Goal: Task Accomplishment & Management: Use online tool/utility

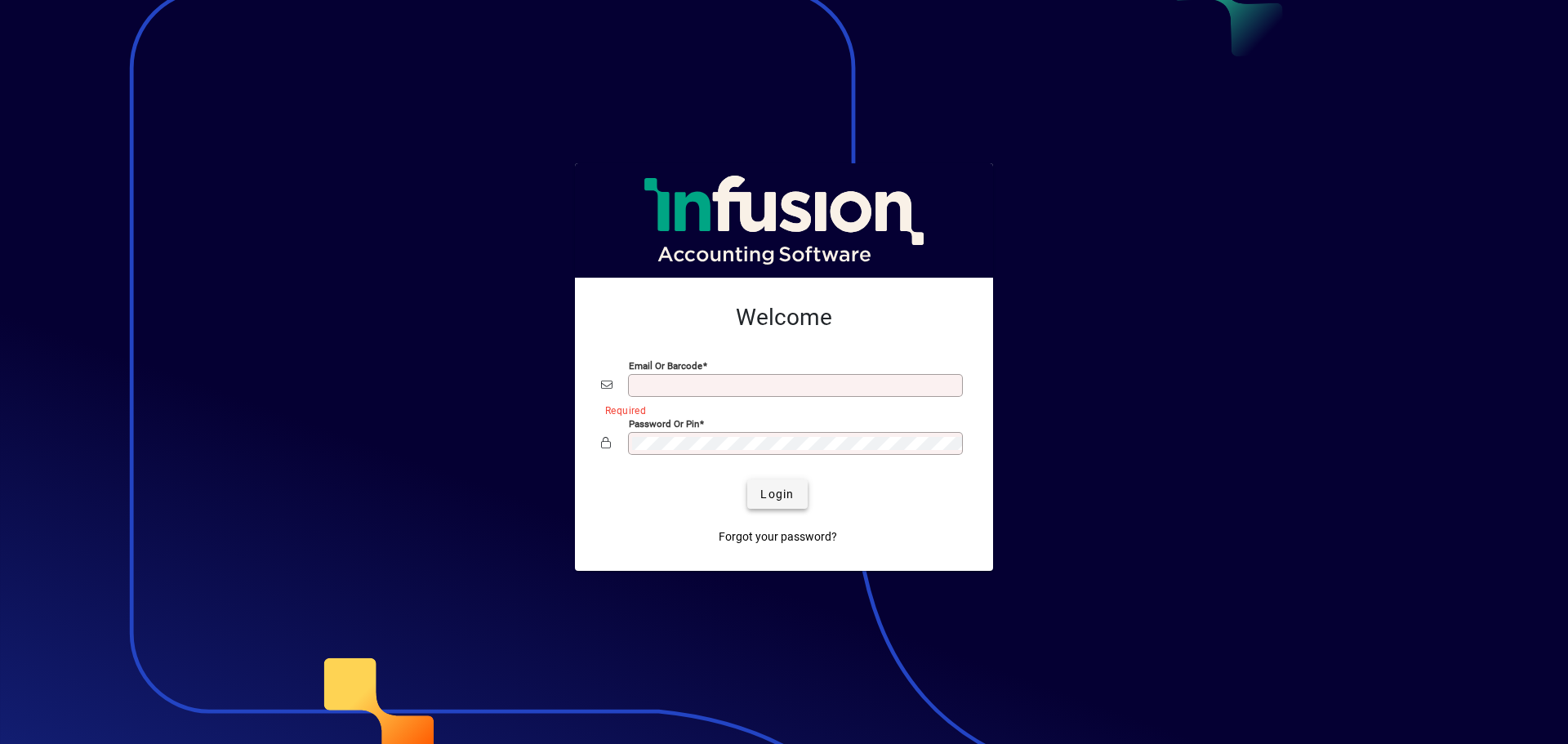
type input "**********"
click at [770, 495] on span "Login" at bounding box center [777, 494] width 33 height 18
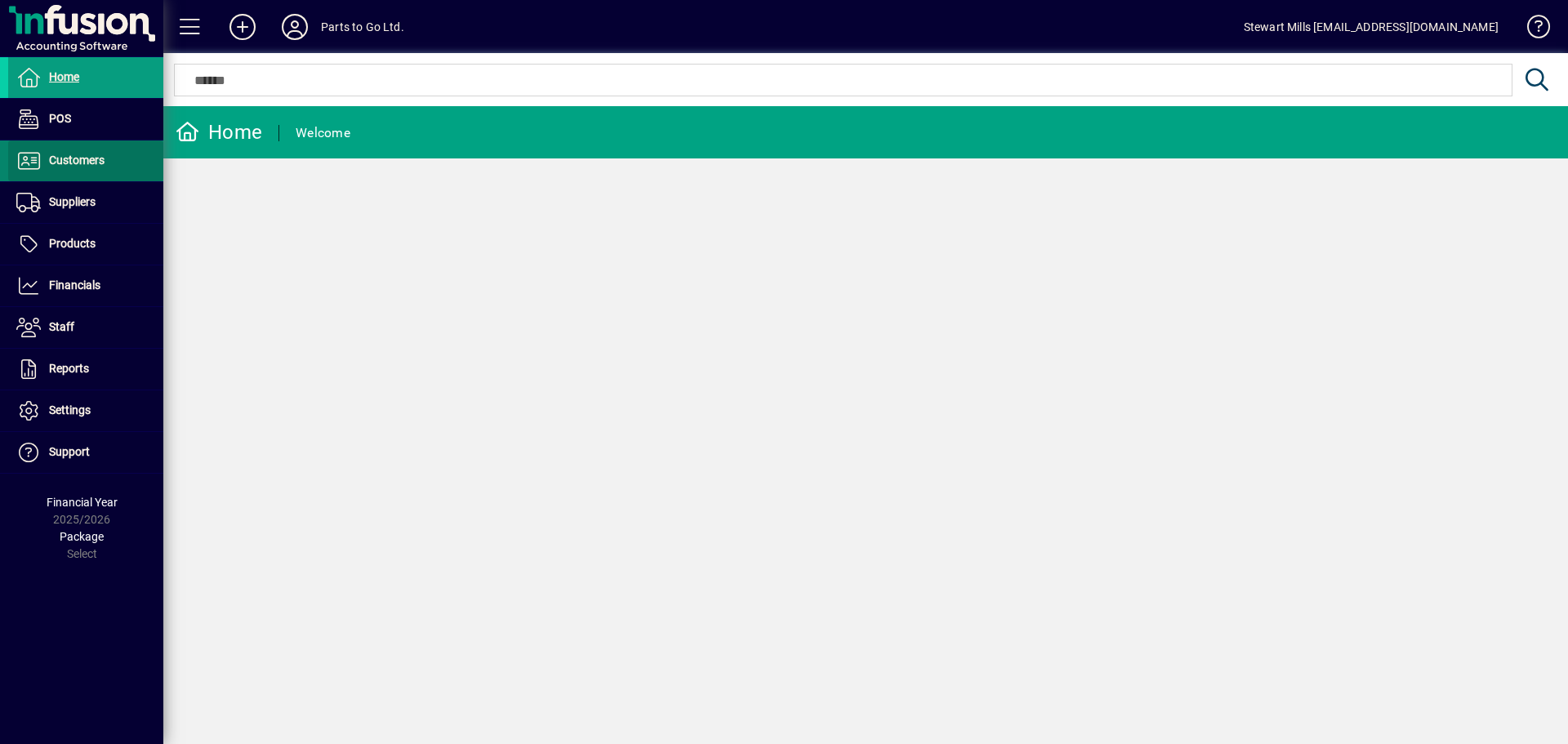
click at [79, 155] on span "Customers" at bounding box center [76, 159] width 55 height 13
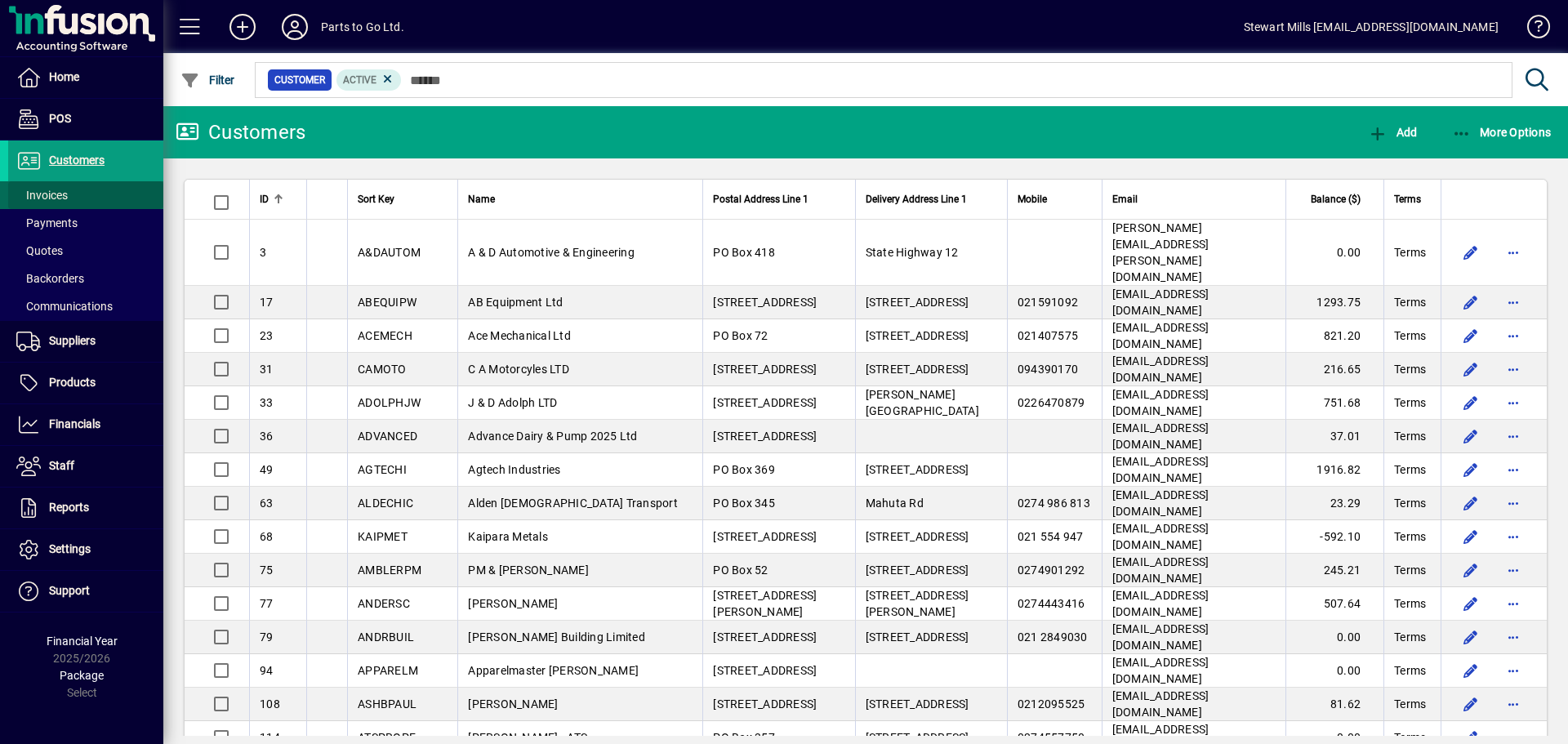
click at [58, 197] on span "Invoices" at bounding box center [42, 195] width 52 height 13
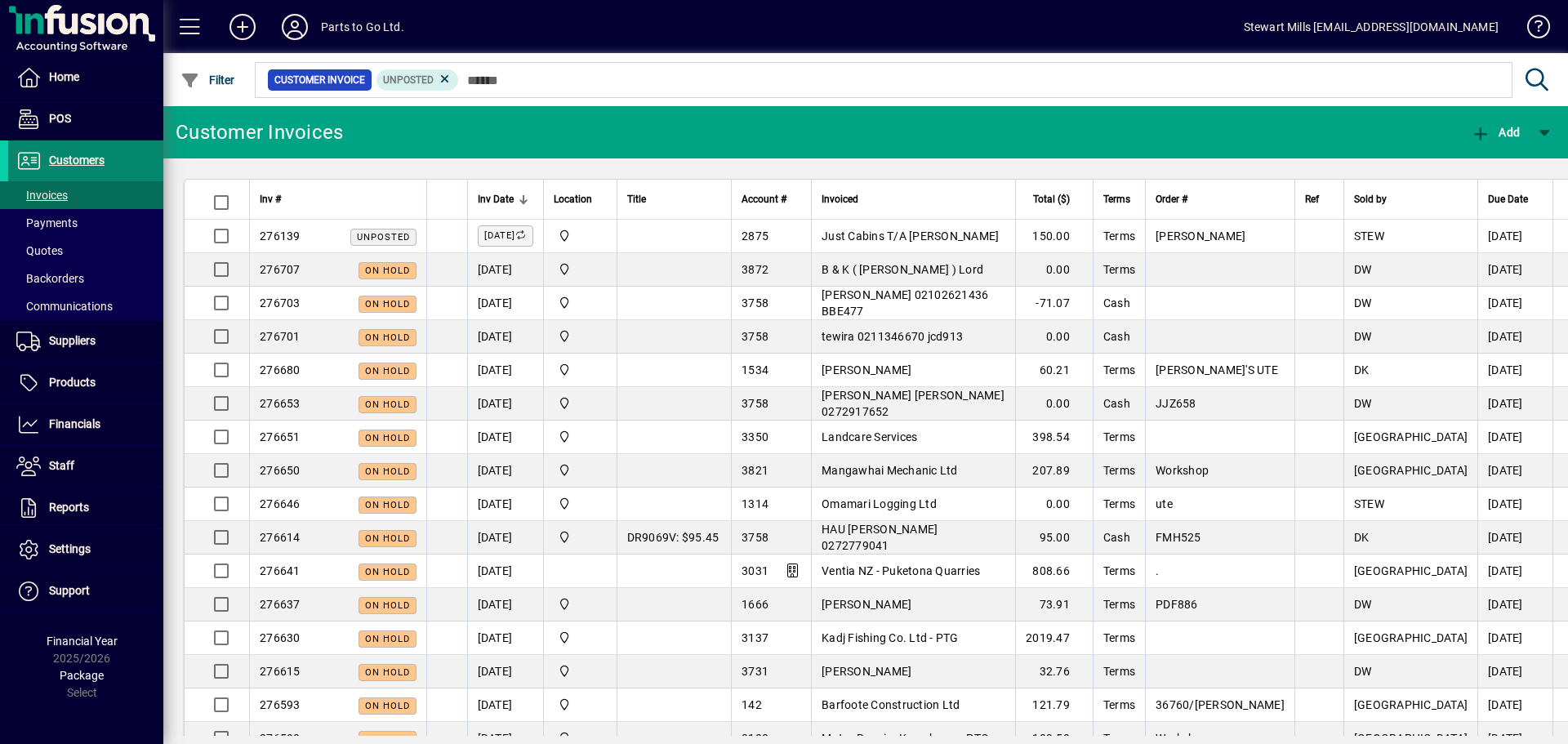
click at [54, 159] on span "Customers" at bounding box center [76, 159] width 55 height 13
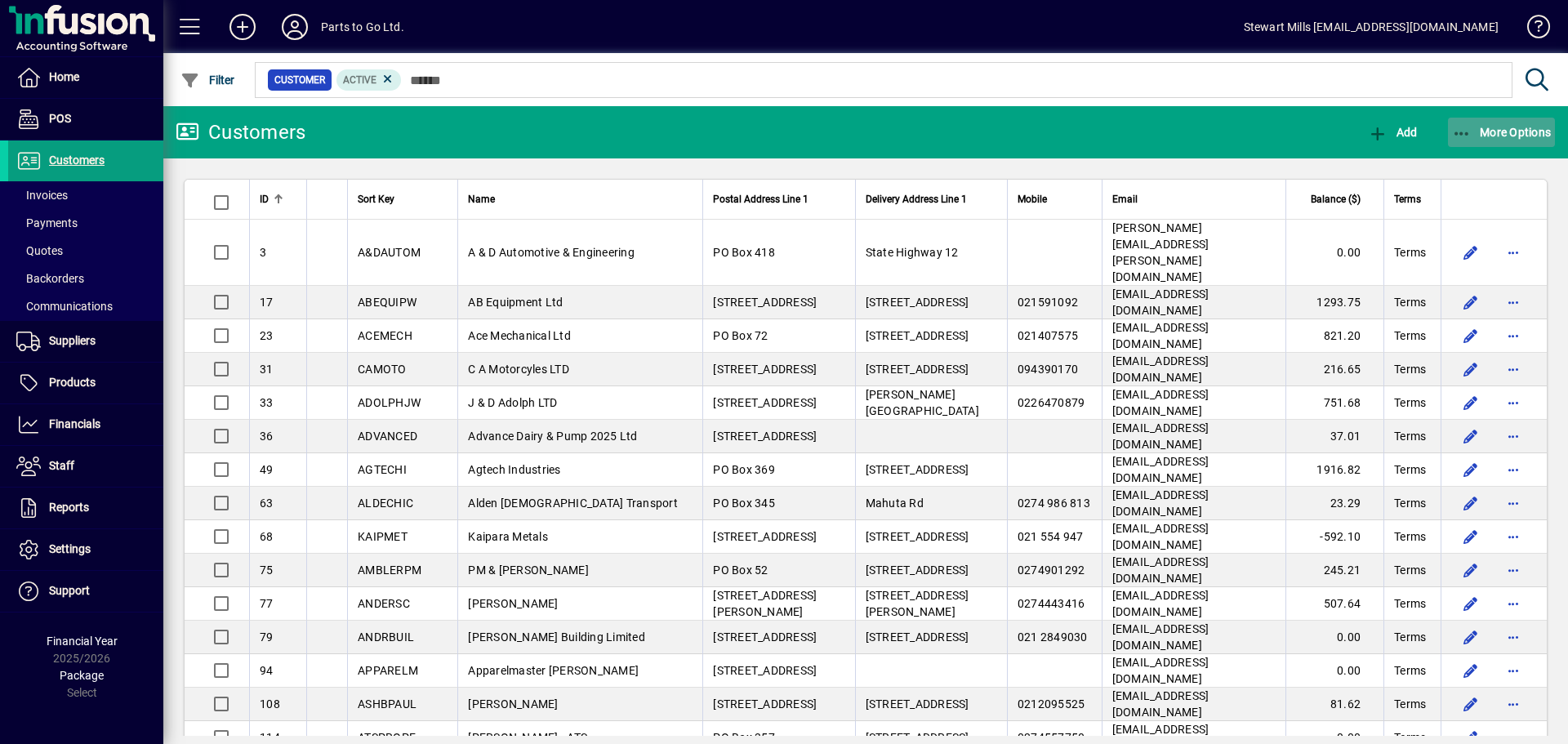
click at [1467, 131] on icon "button" at bounding box center [1462, 133] width 20 height 17
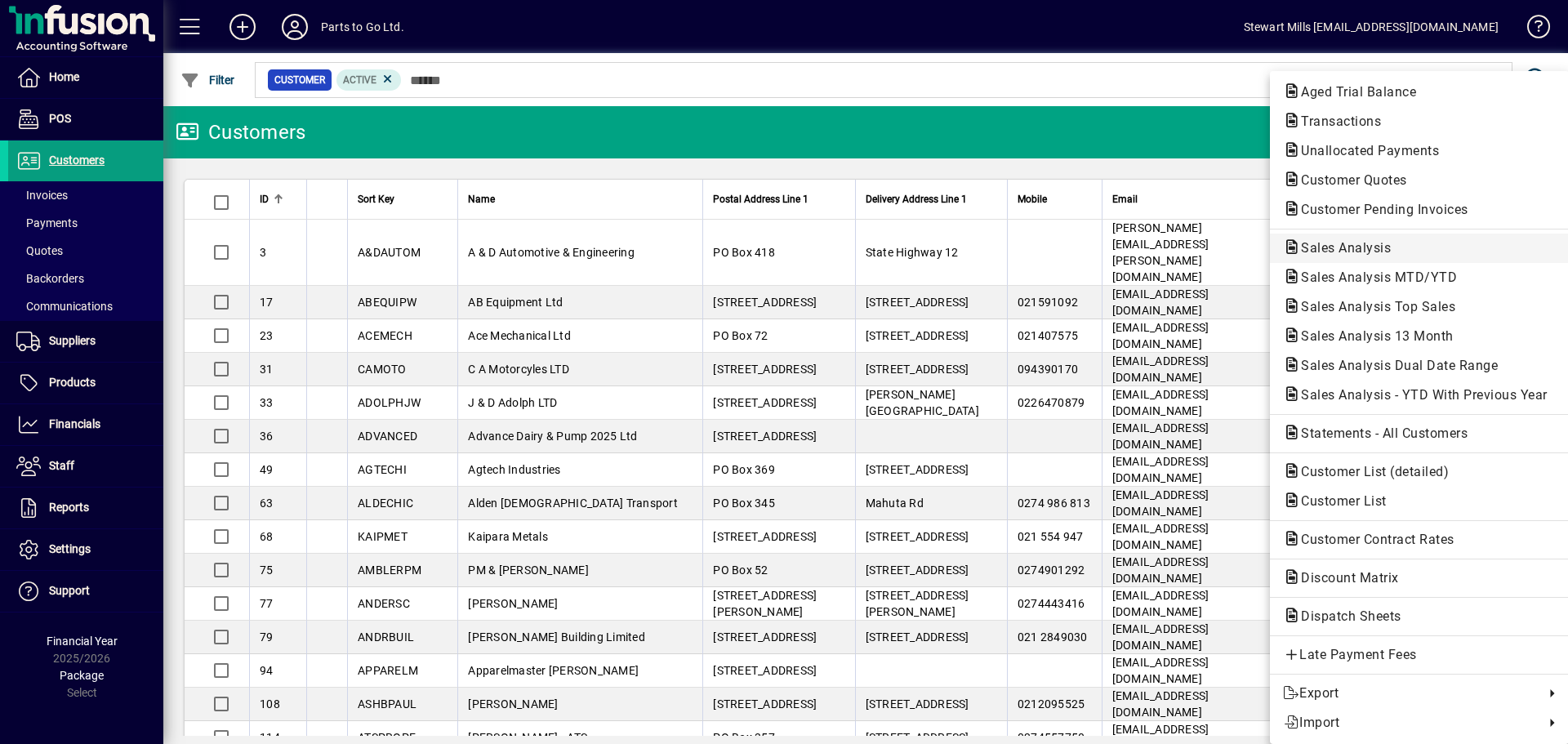
click at [1330, 251] on span "Sales Analysis" at bounding box center [1341, 248] width 116 height 16
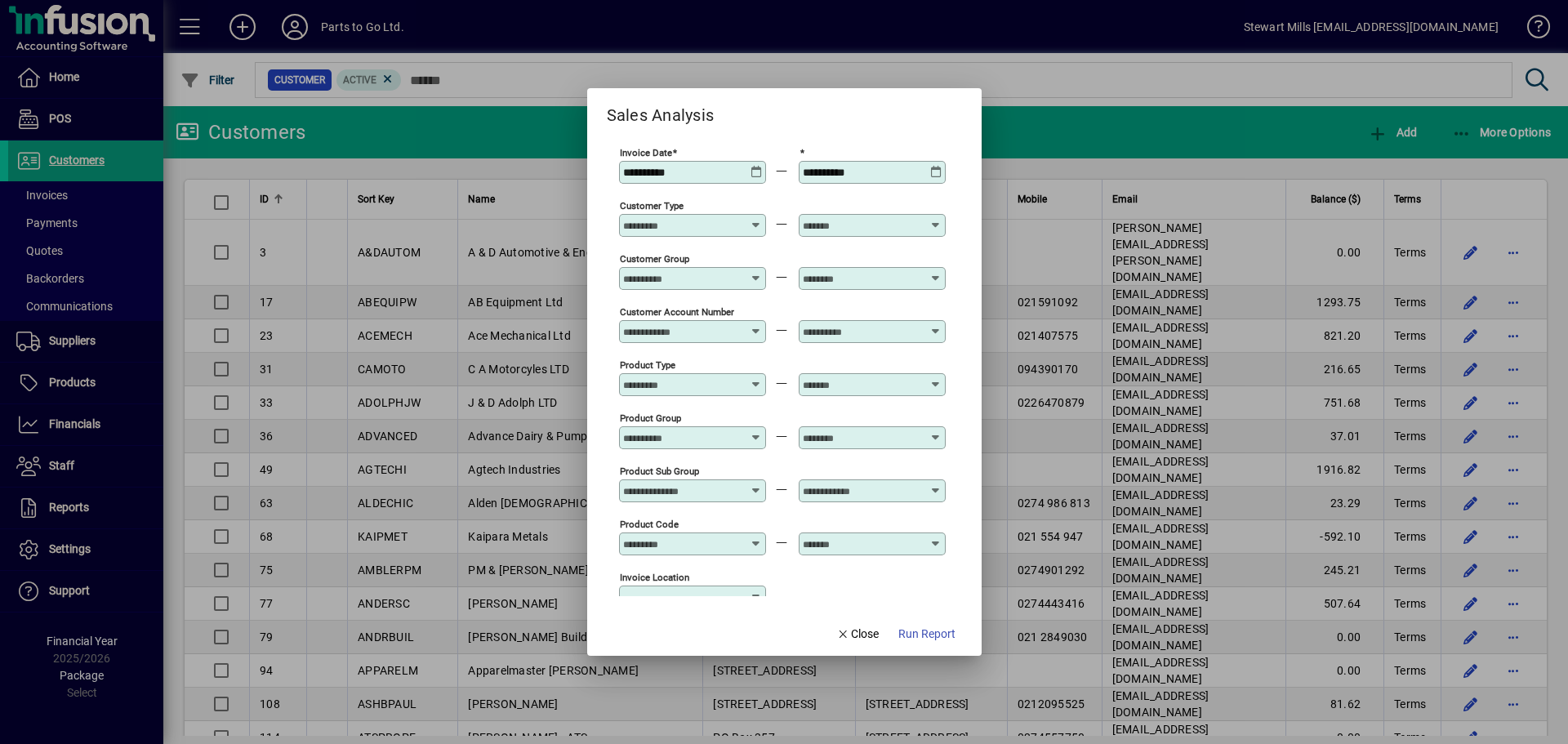
click at [752, 166] on icon at bounding box center [756, 166] width 12 height 0
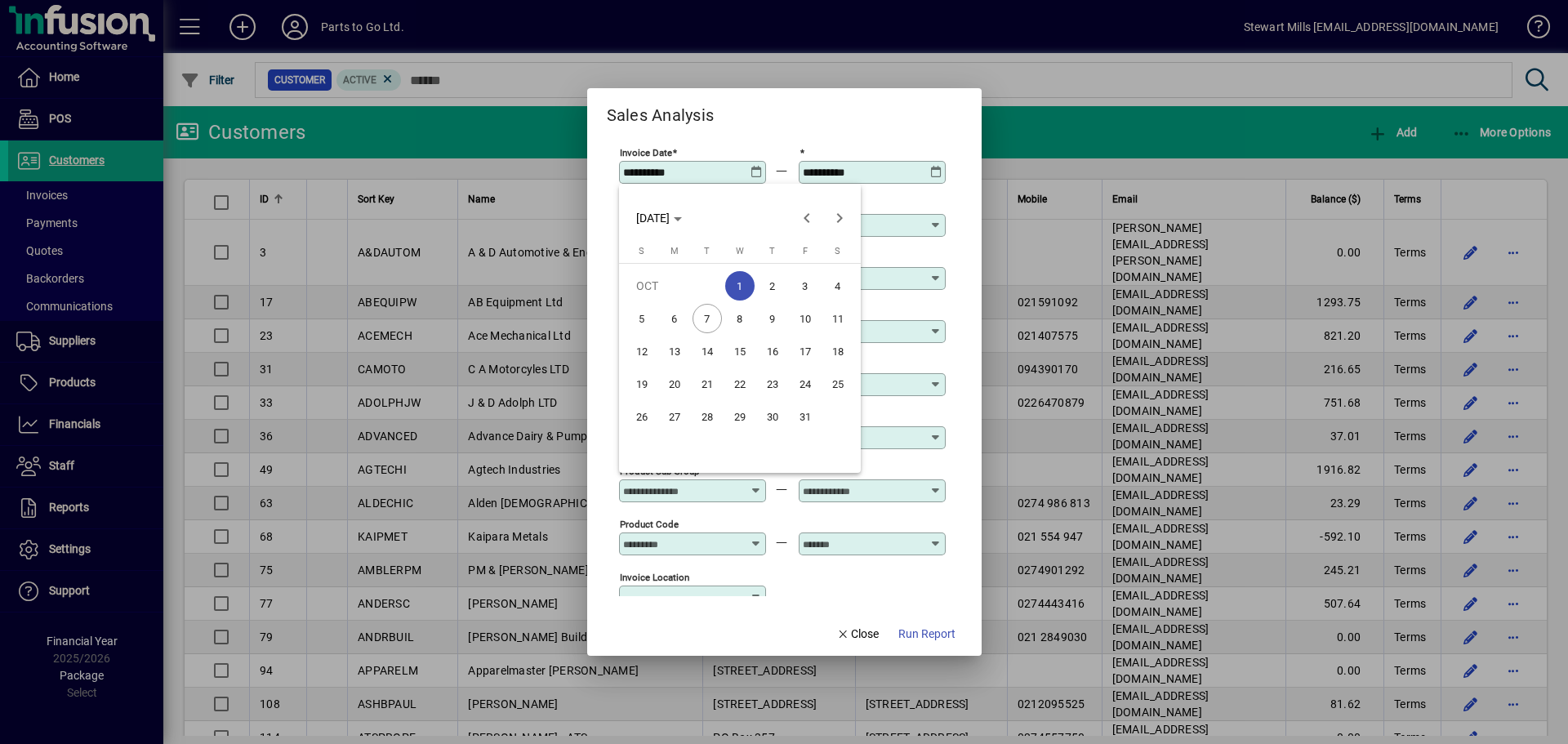
click at [713, 315] on span "7" at bounding box center [707, 319] width 30 height 30
type input "**********"
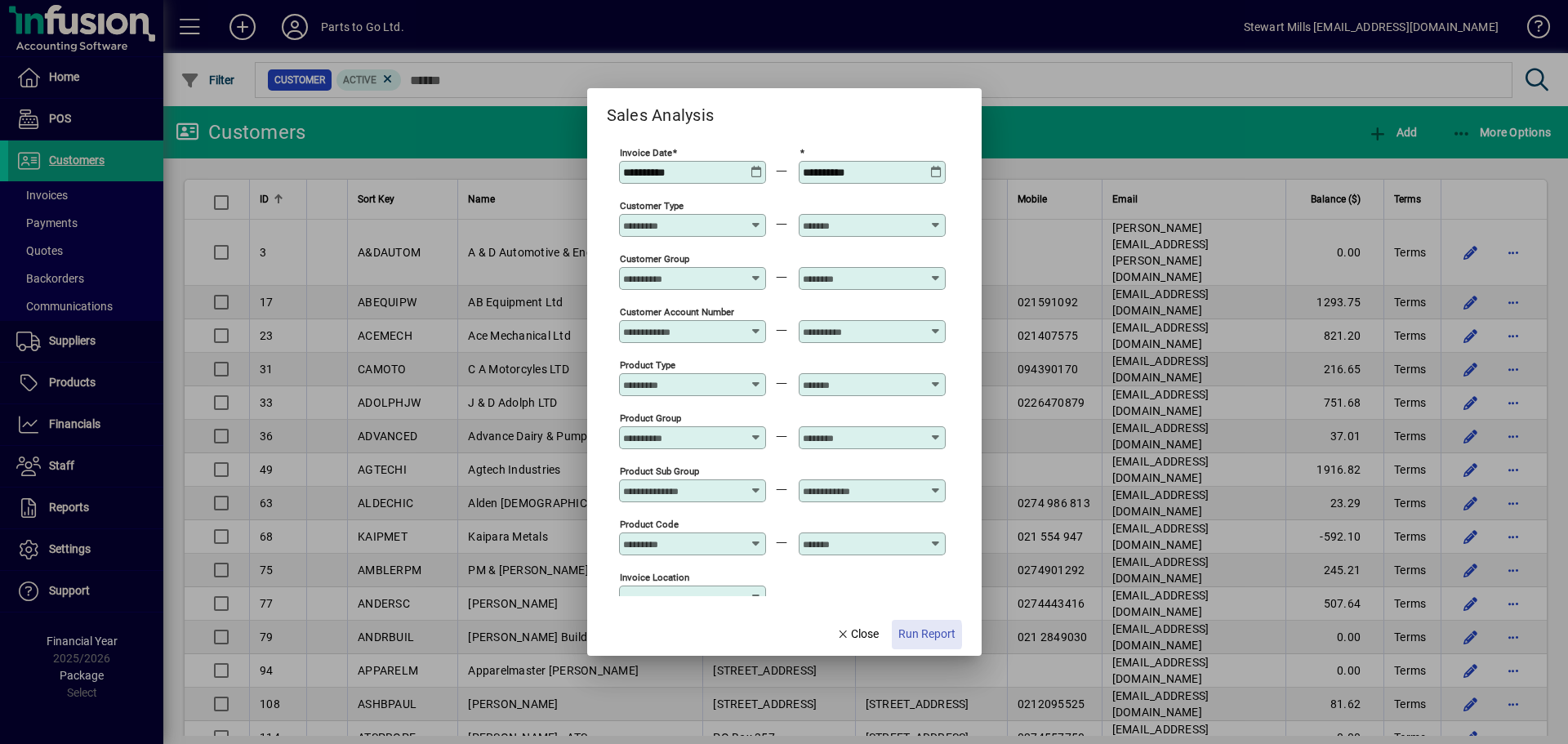
click at [905, 635] on span "Run Report" at bounding box center [926, 634] width 57 height 18
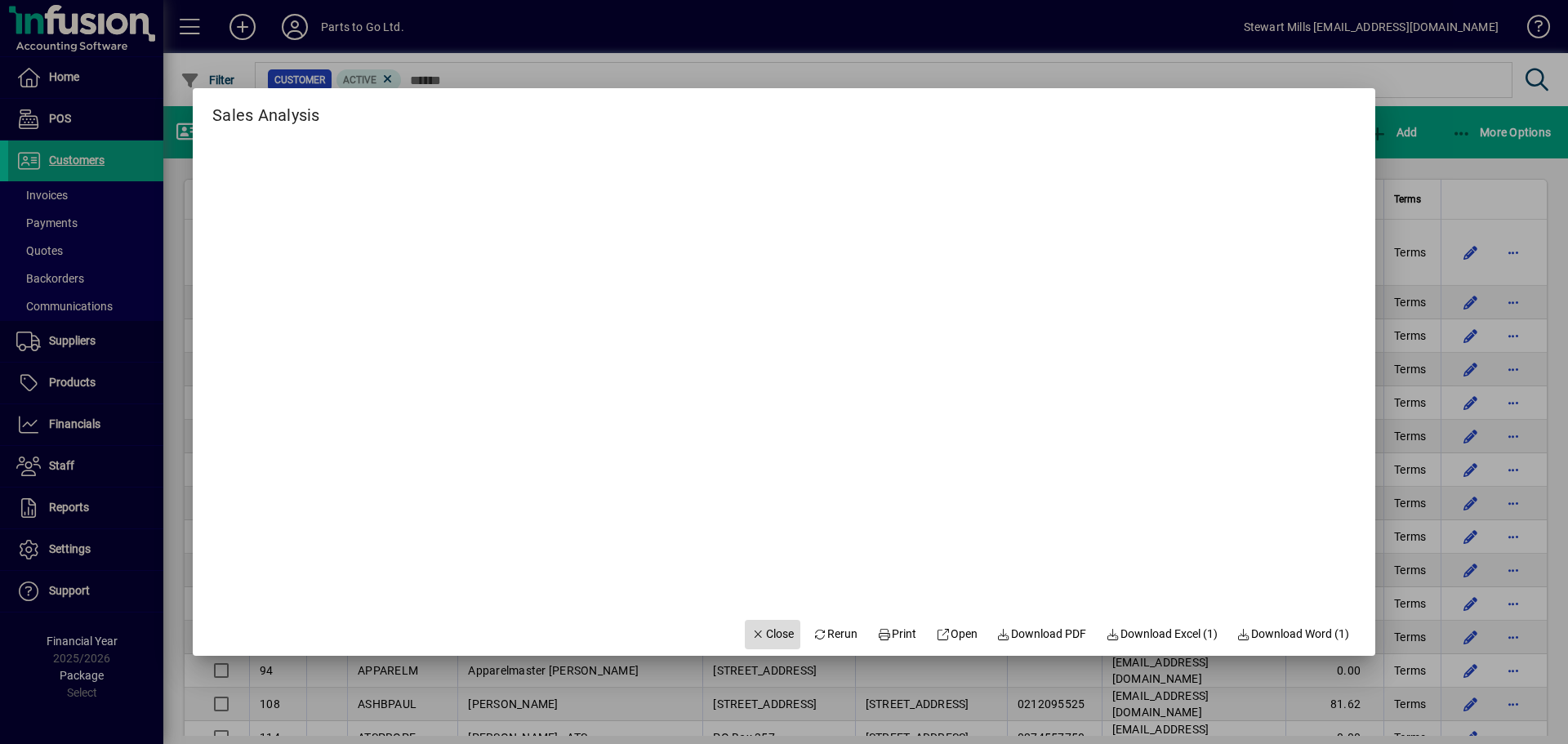
click at [752, 641] on span "Close" at bounding box center [772, 634] width 42 height 18
